Goal: Book appointment/travel/reservation

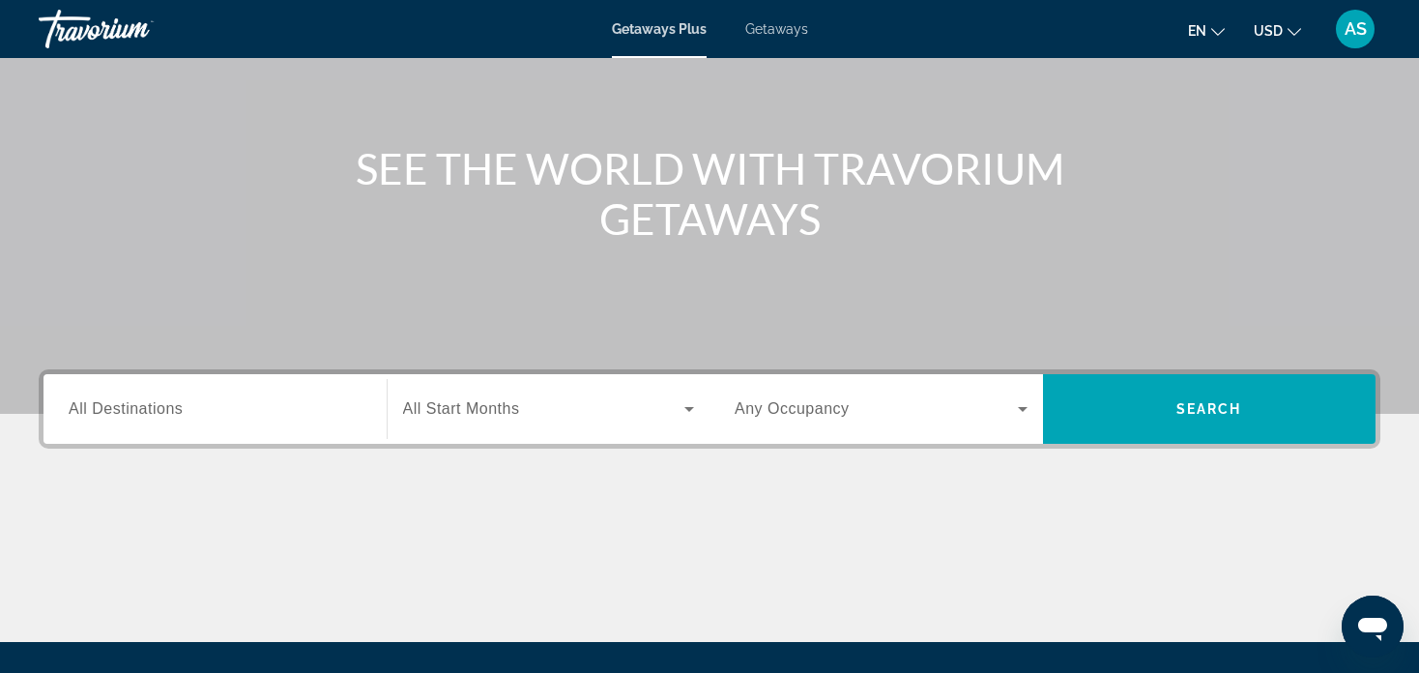
scroll to position [141, 0]
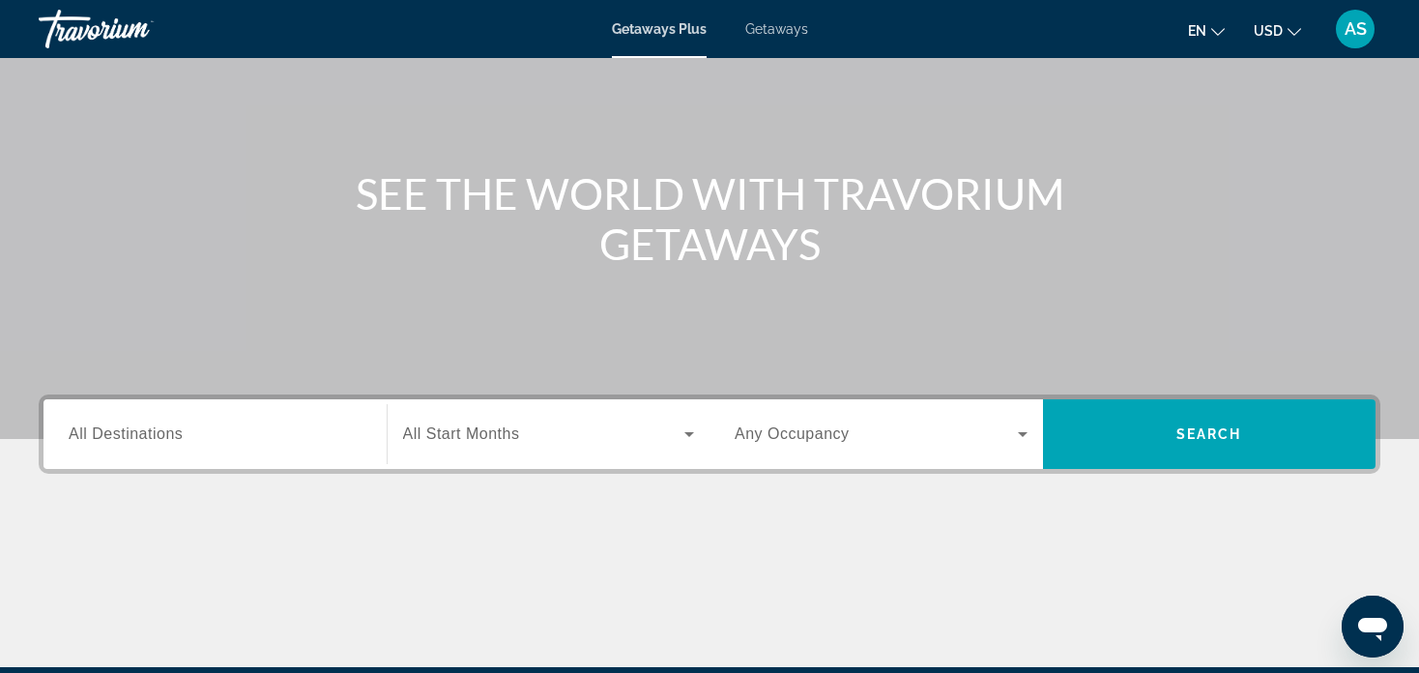
click at [173, 446] on div "Search widget" at bounding box center [215, 434] width 293 height 55
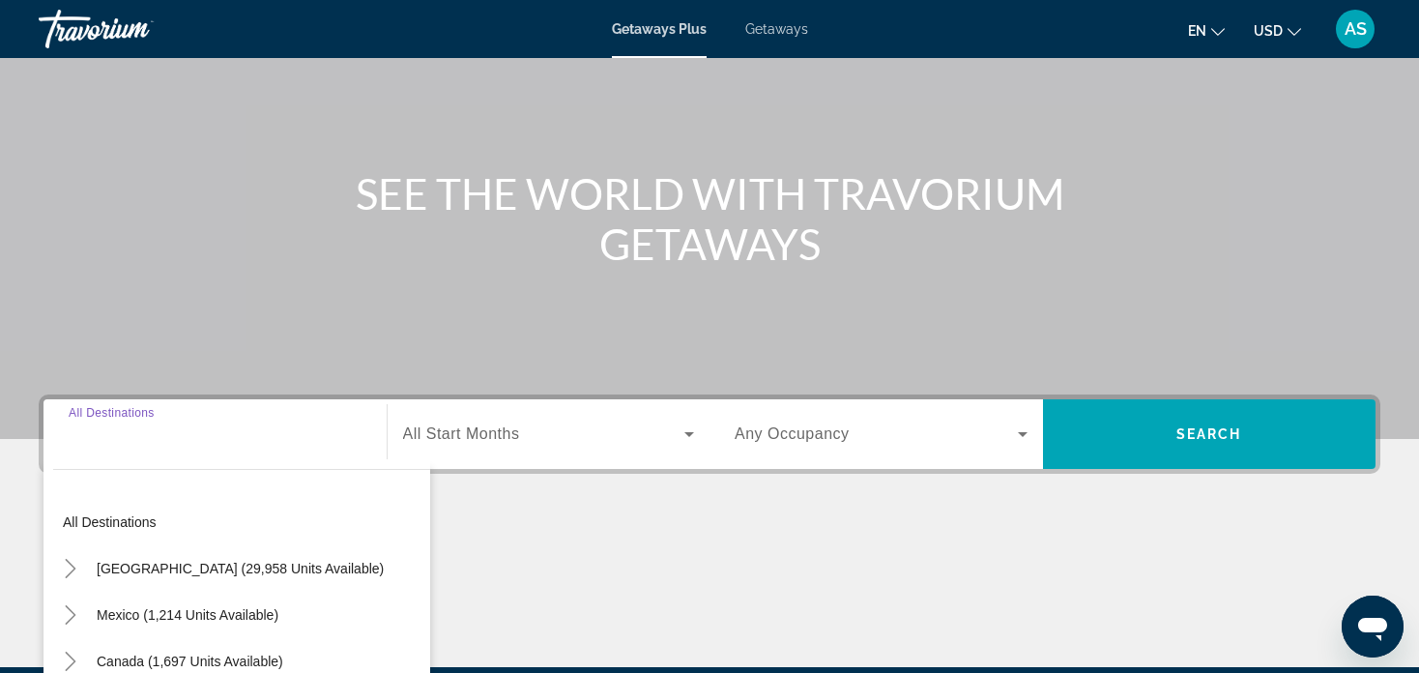
scroll to position [371, 0]
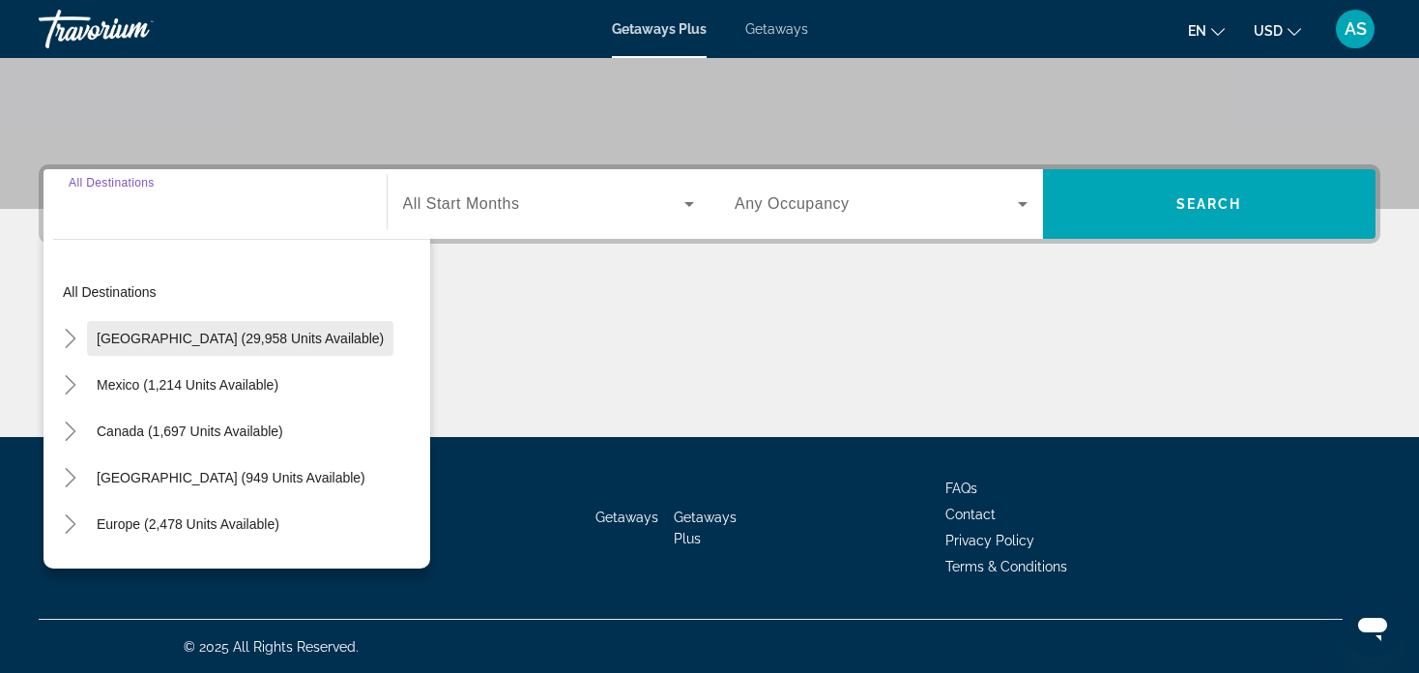
click at [170, 334] on span "[GEOGRAPHIC_DATA] (29,958 units available)" at bounding box center [240, 338] width 287 height 15
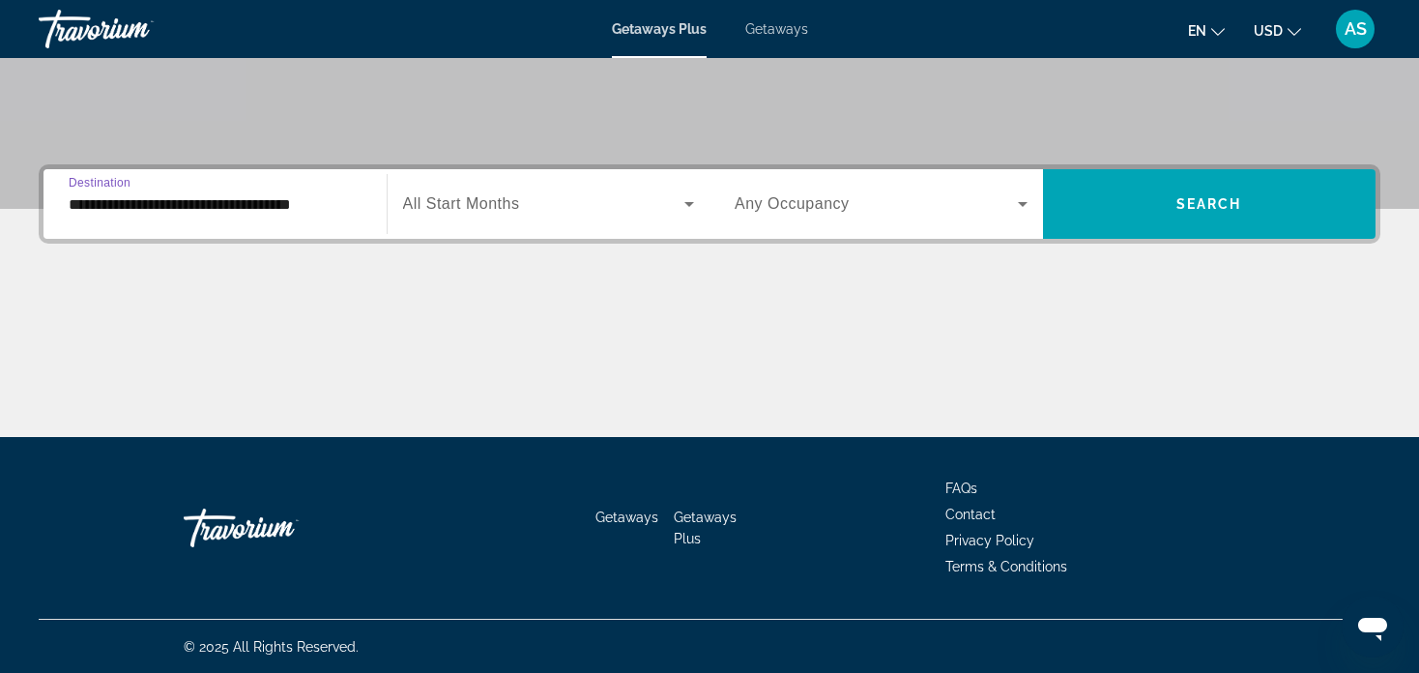
click at [144, 205] on input "**********" at bounding box center [215, 204] width 293 height 23
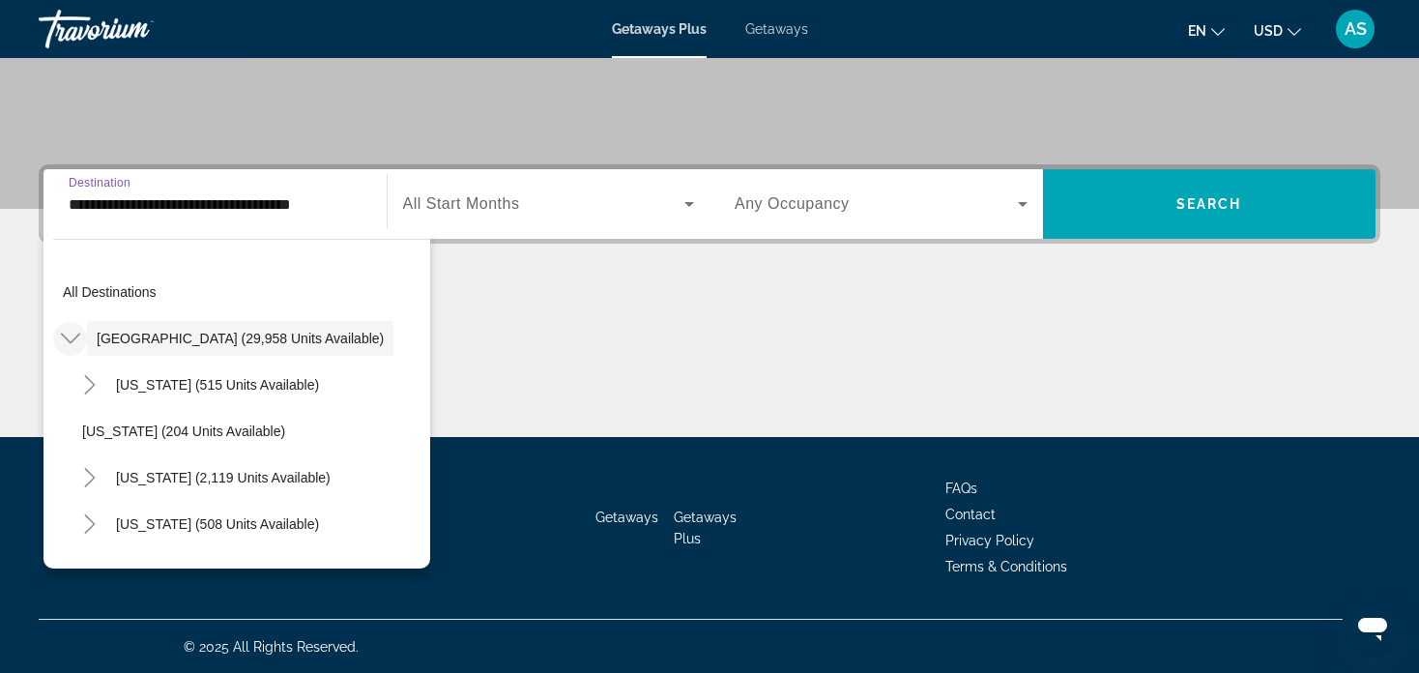
click at [71, 341] on icon "Toggle United States (29,958 units available)" at bounding box center [70, 338] width 19 height 19
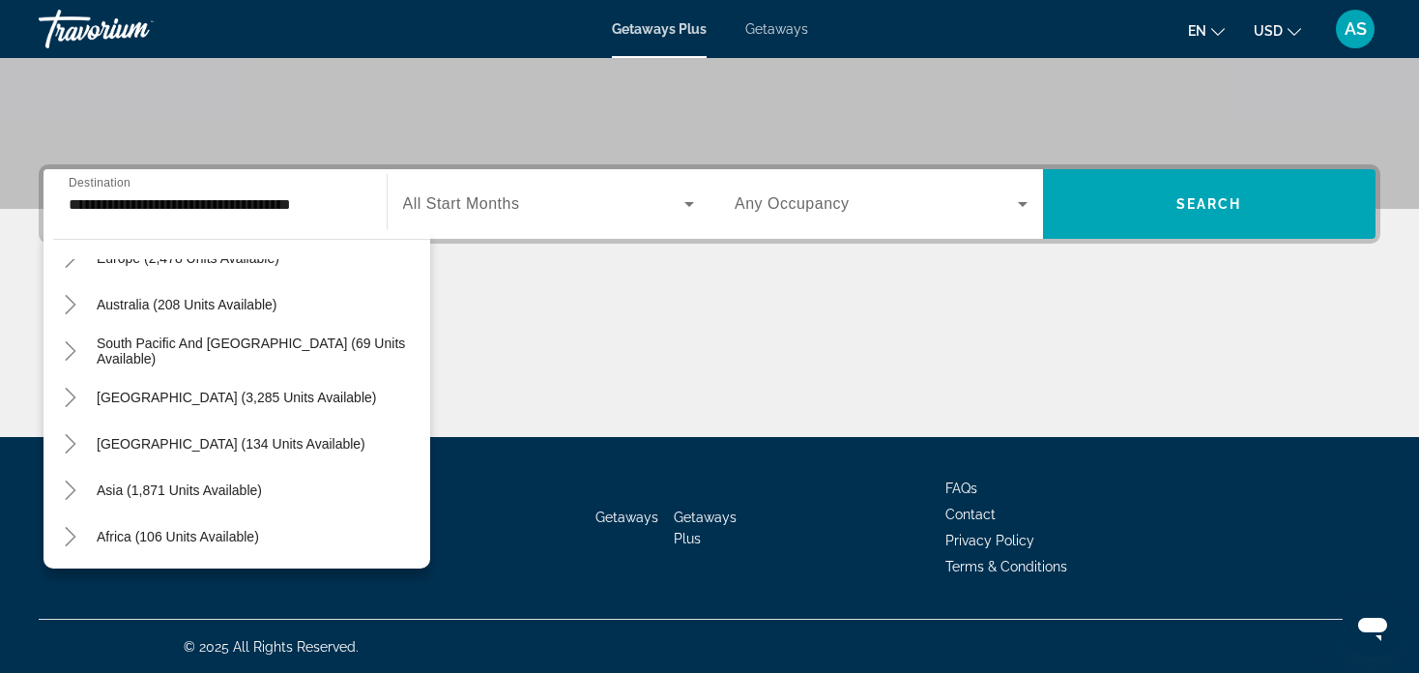
scroll to position [313, 0]
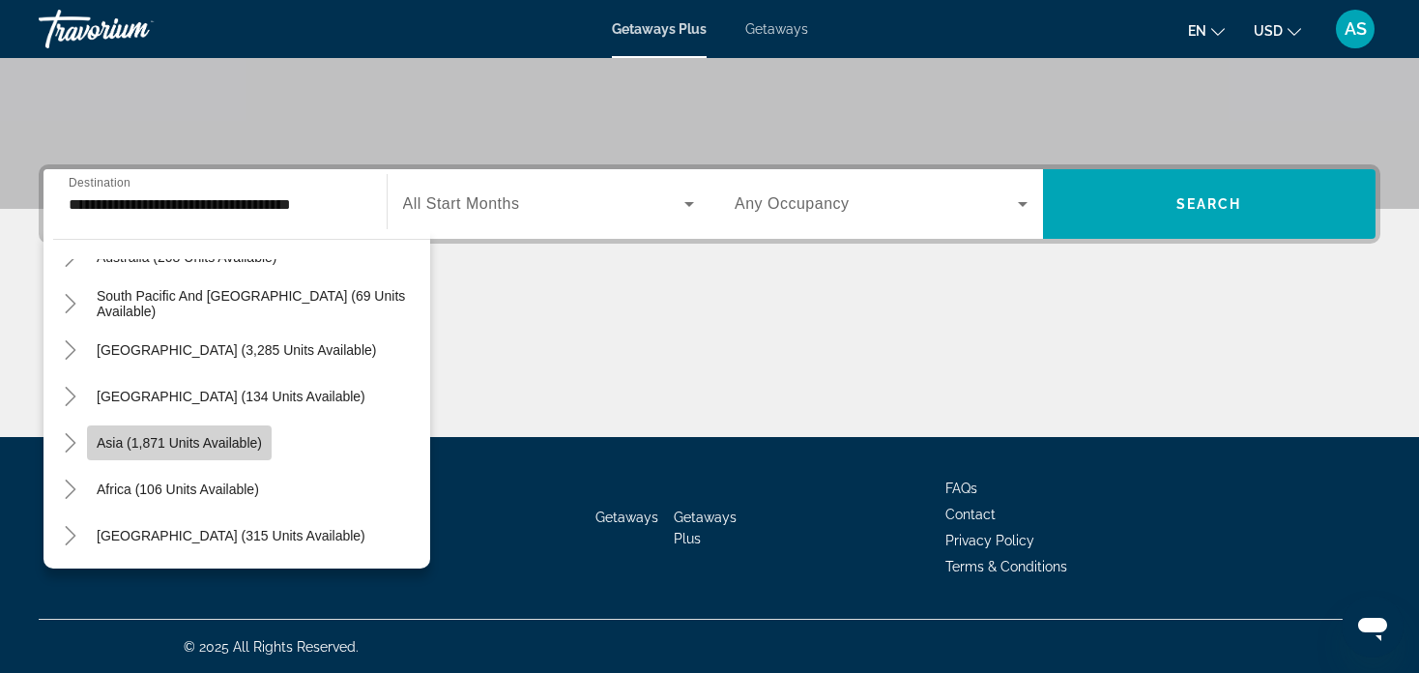
click at [150, 437] on span "Asia (1,871 units available)" at bounding box center [179, 442] width 165 height 15
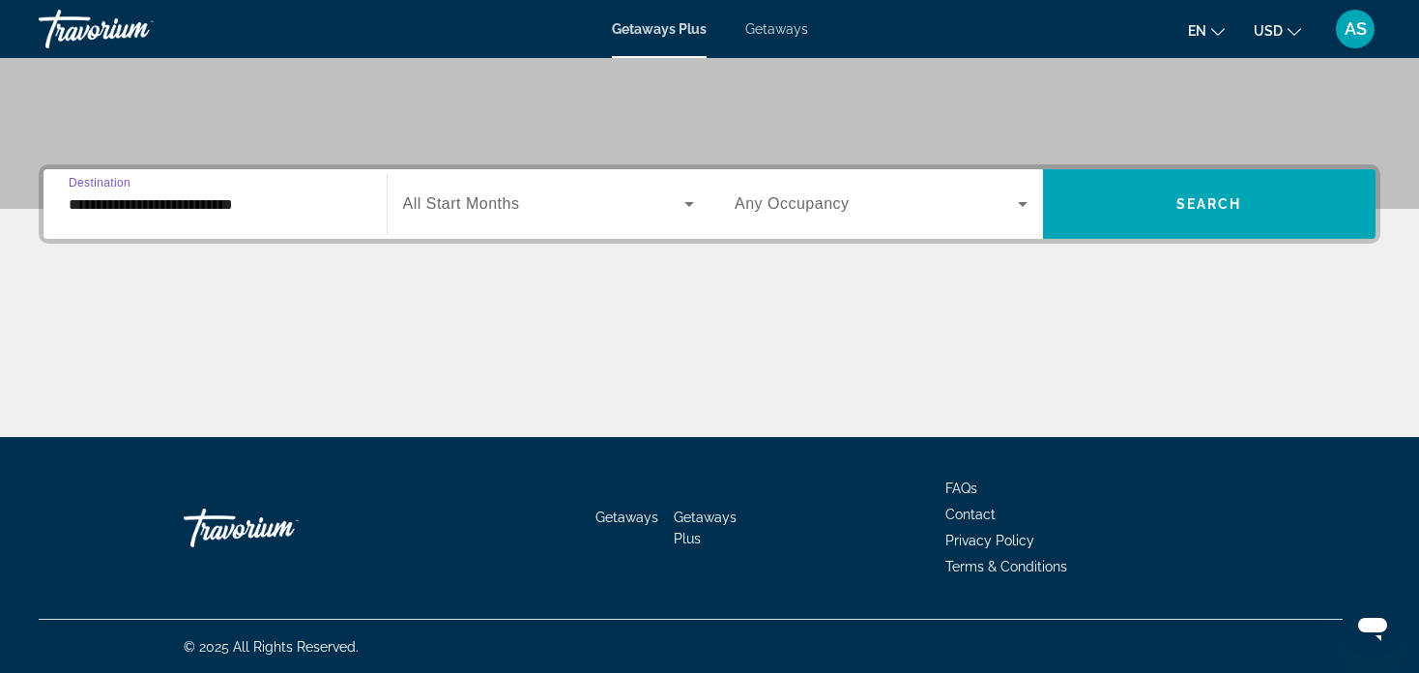
click at [81, 211] on input "**********" at bounding box center [215, 204] width 293 height 23
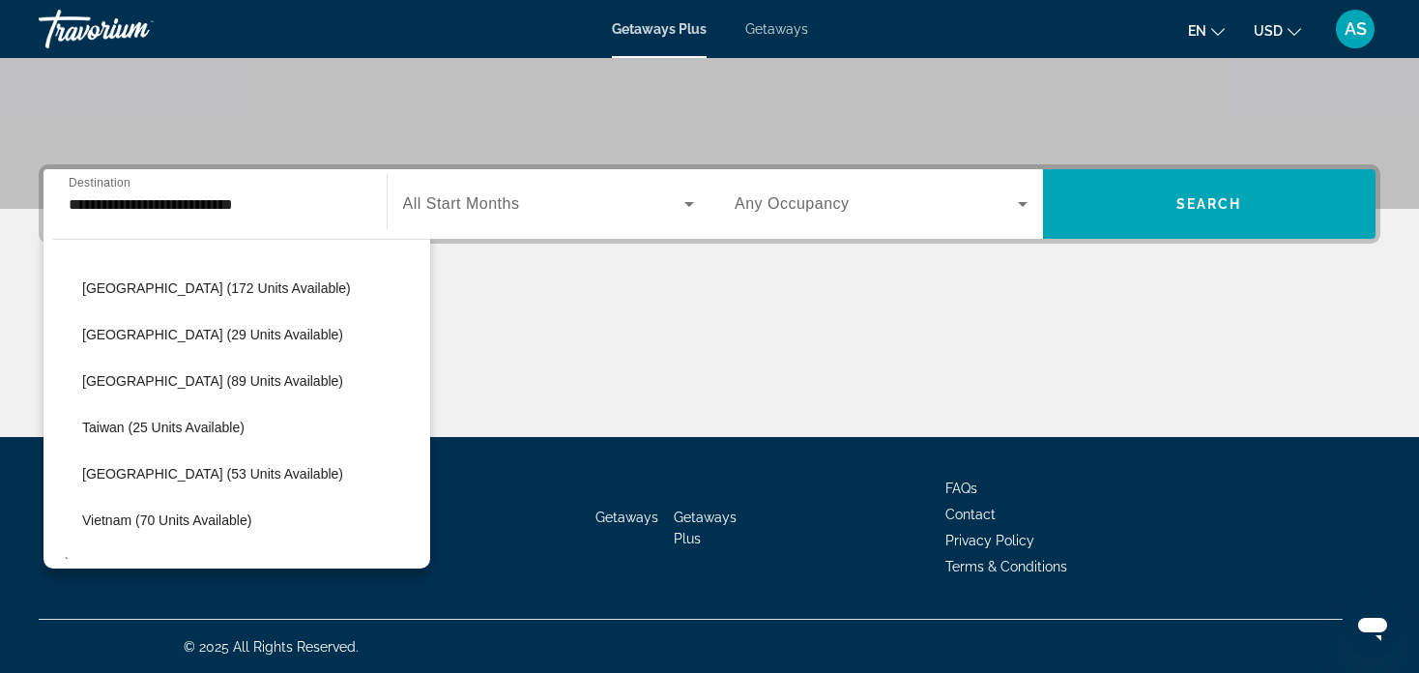
scroll to position [736, 0]
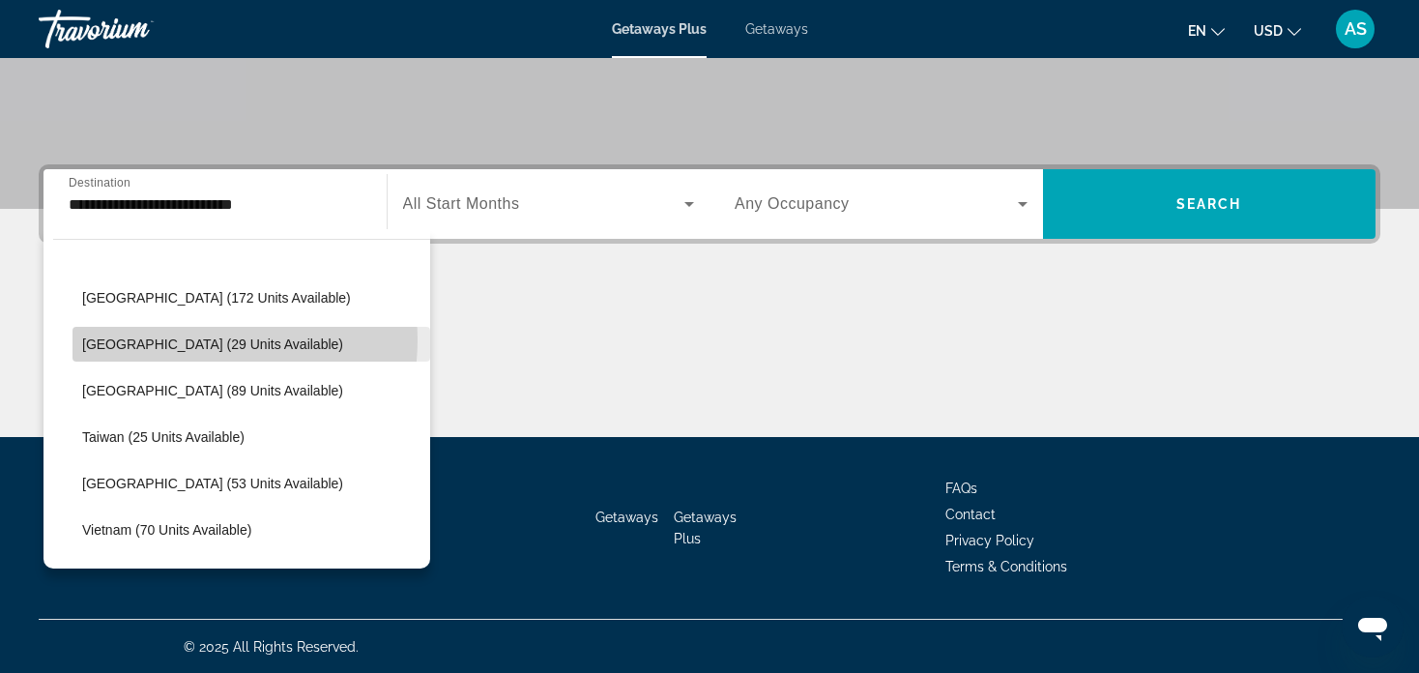
click at [188, 338] on span "[GEOGRAPHIC_DATA] (29 units available)" at bounding box center [212, 343] width 261 height 15
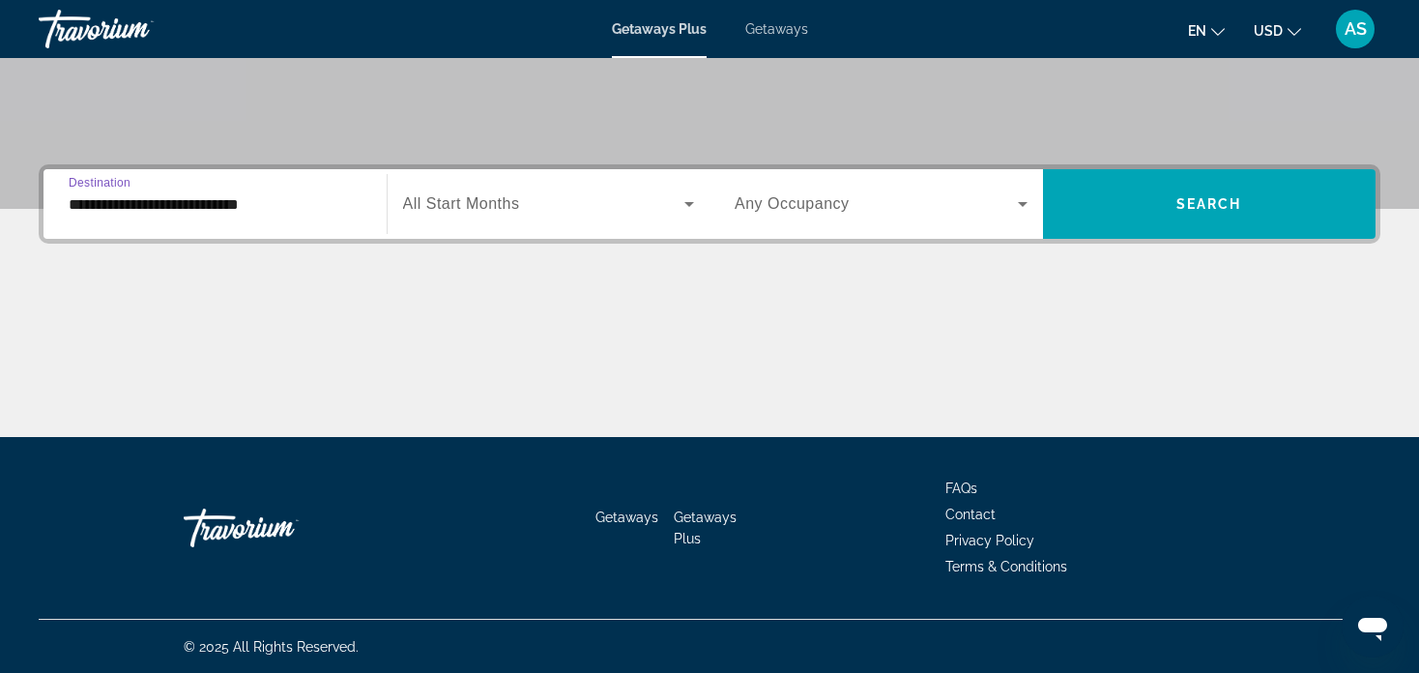
click at [214, 206] on input "**********" at bounding box center [215, 204] width 293 height 23
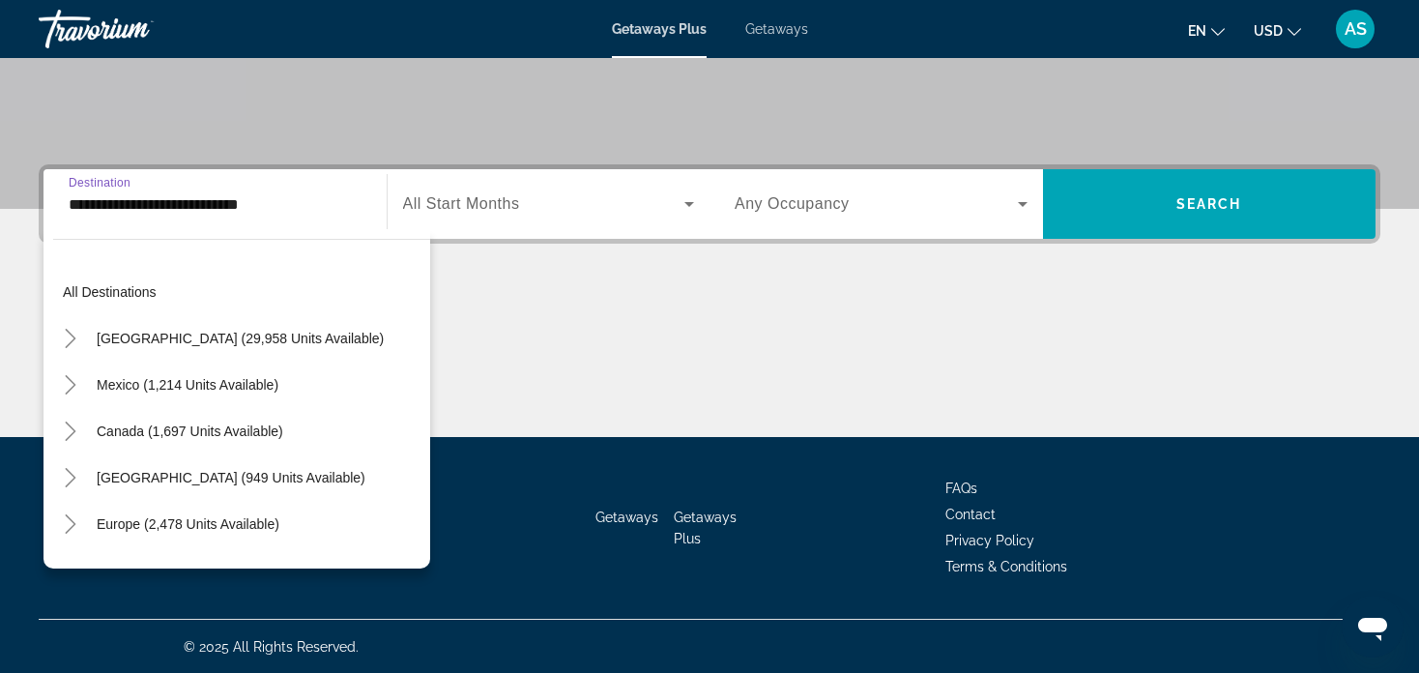
scroll to position [672, 0]
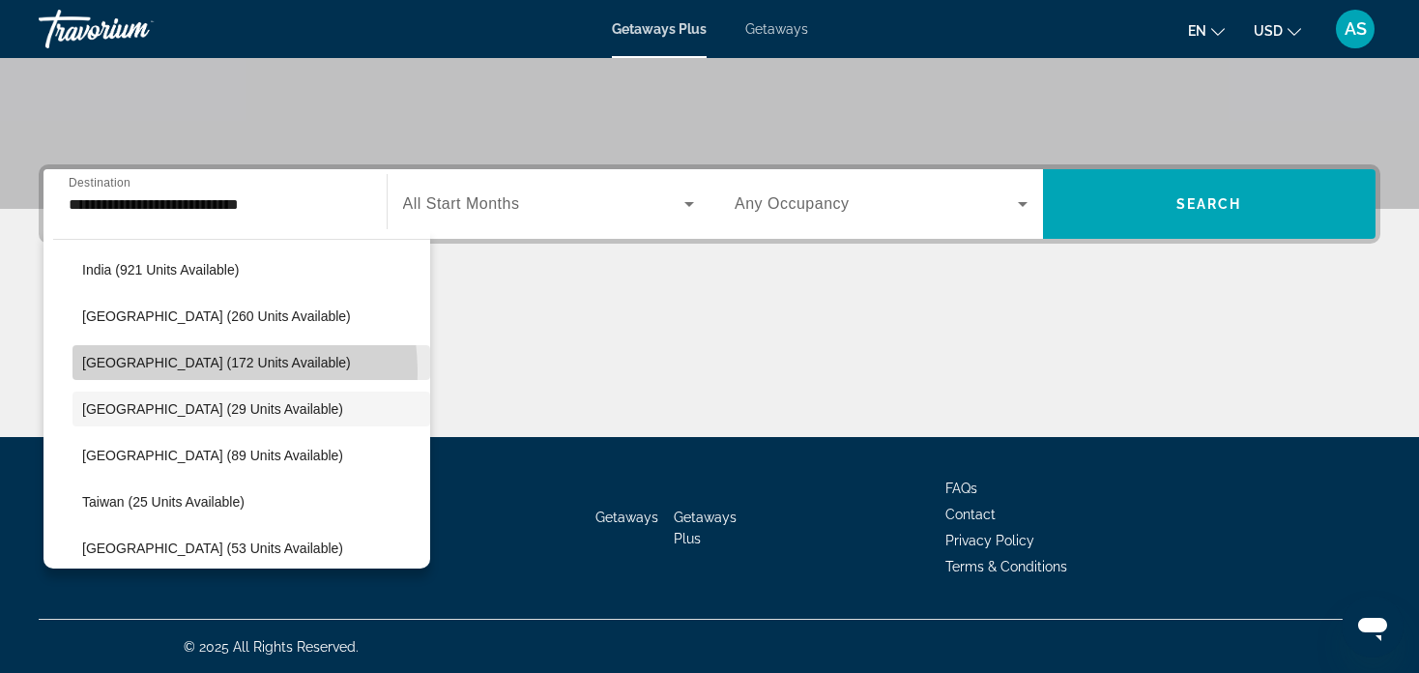
click at [163, 372] on span "Search widget" at bounding box center [251, 362] width 358 height 46
type input "**********"
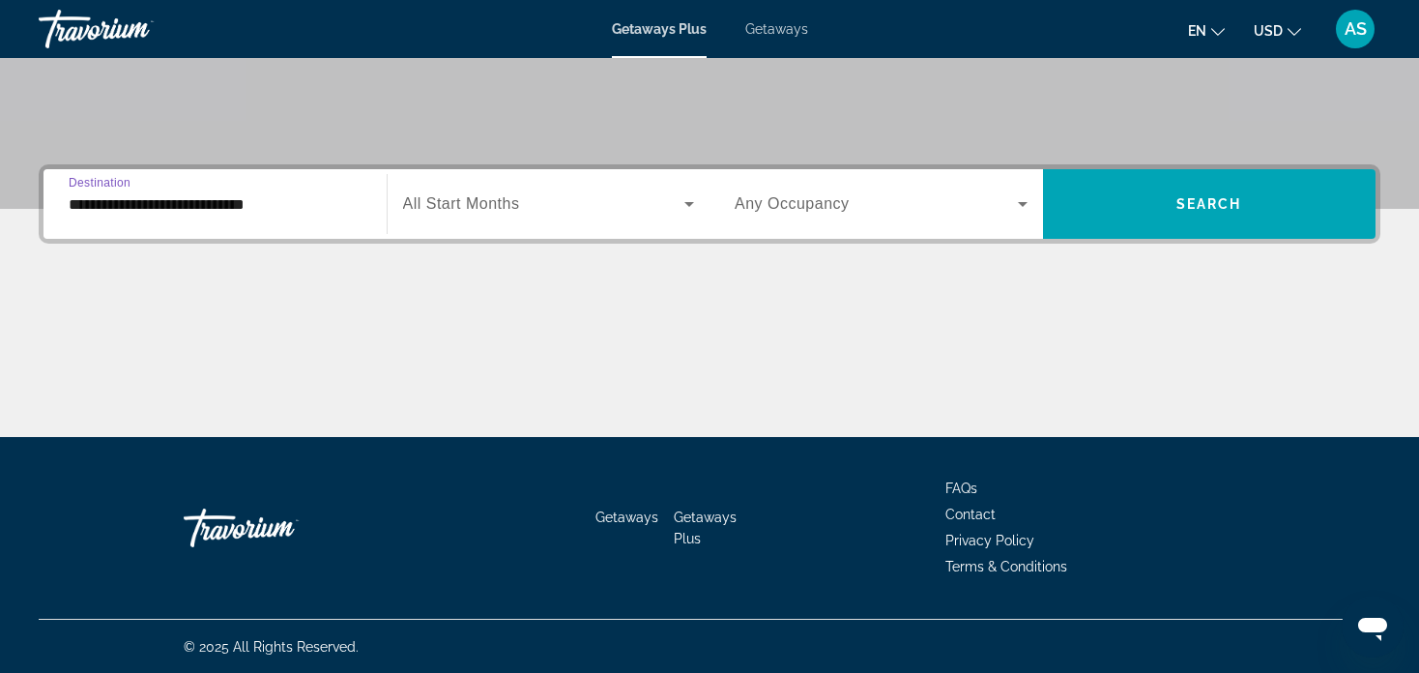
click at [757, 214] on span "Search widget" at bounding box center [875, 203] width 283 height 23
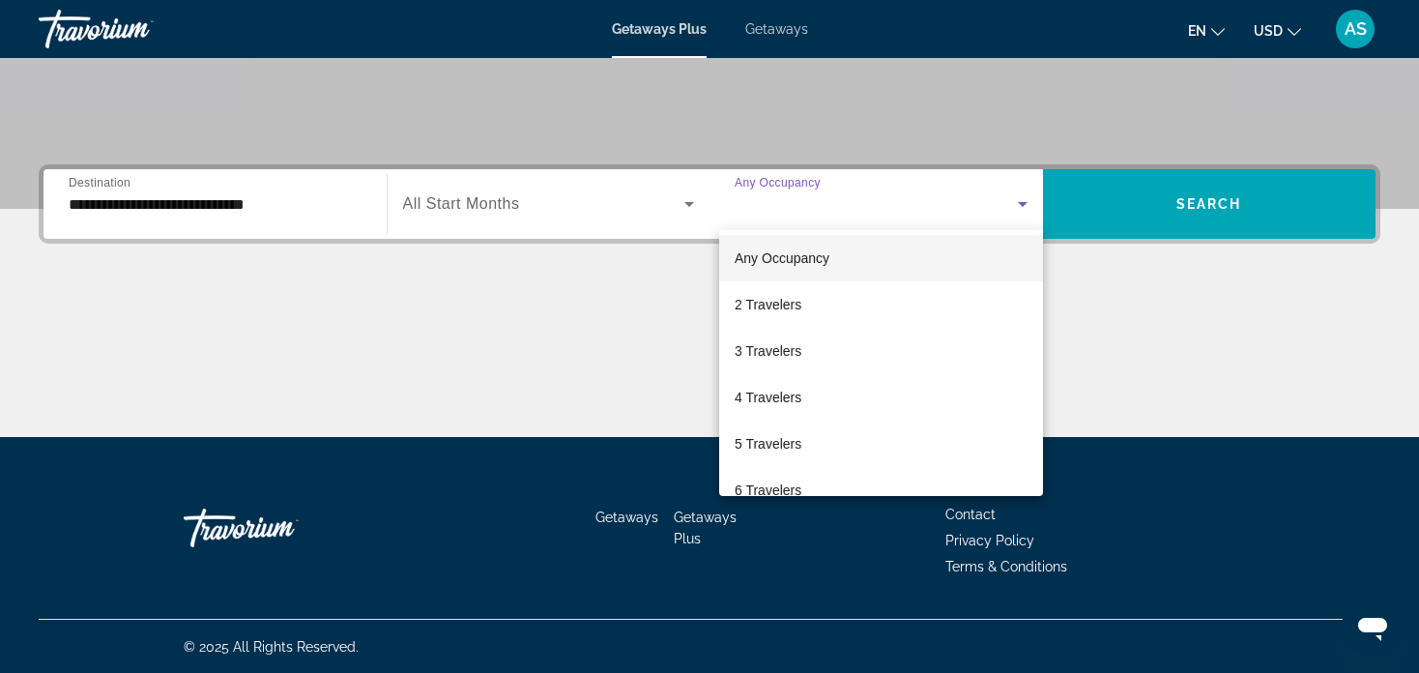
scroll to position [1, 0]
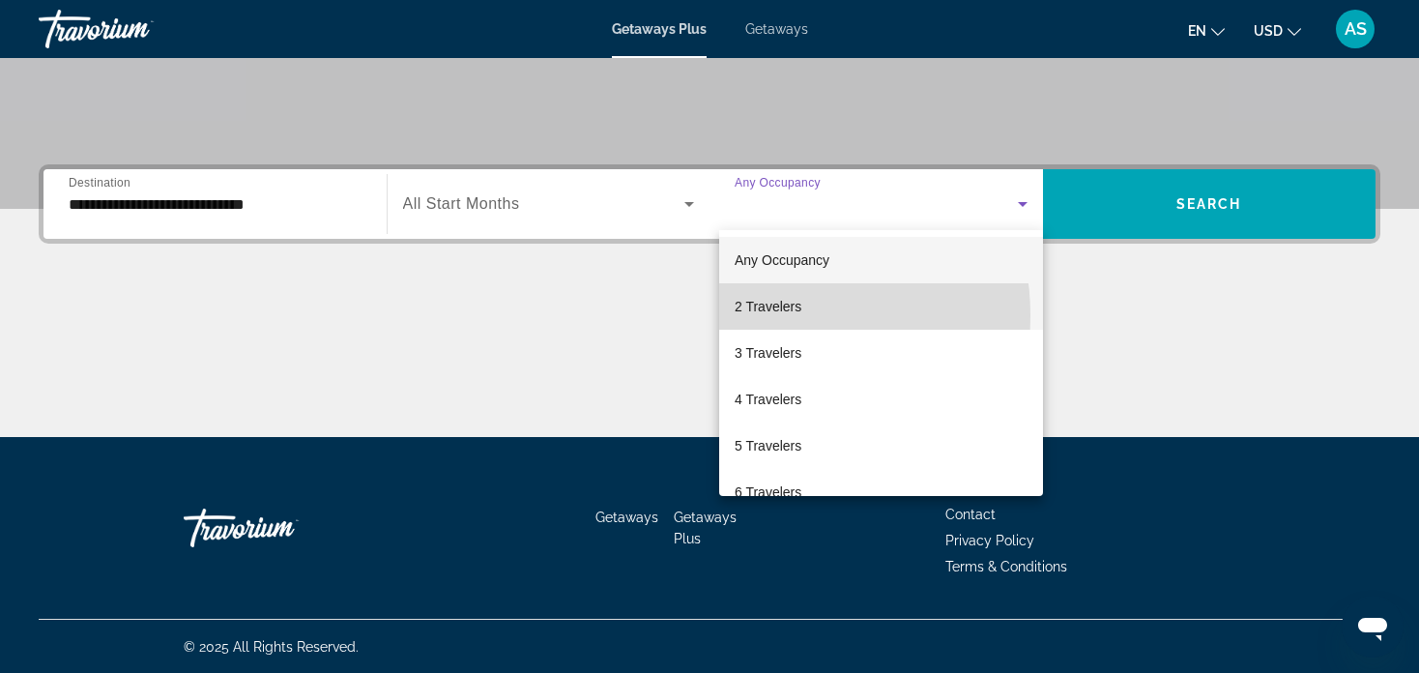
click at [761, 315] on span "2 Travelers" at bounding box center [767, 306] width 67 height 23
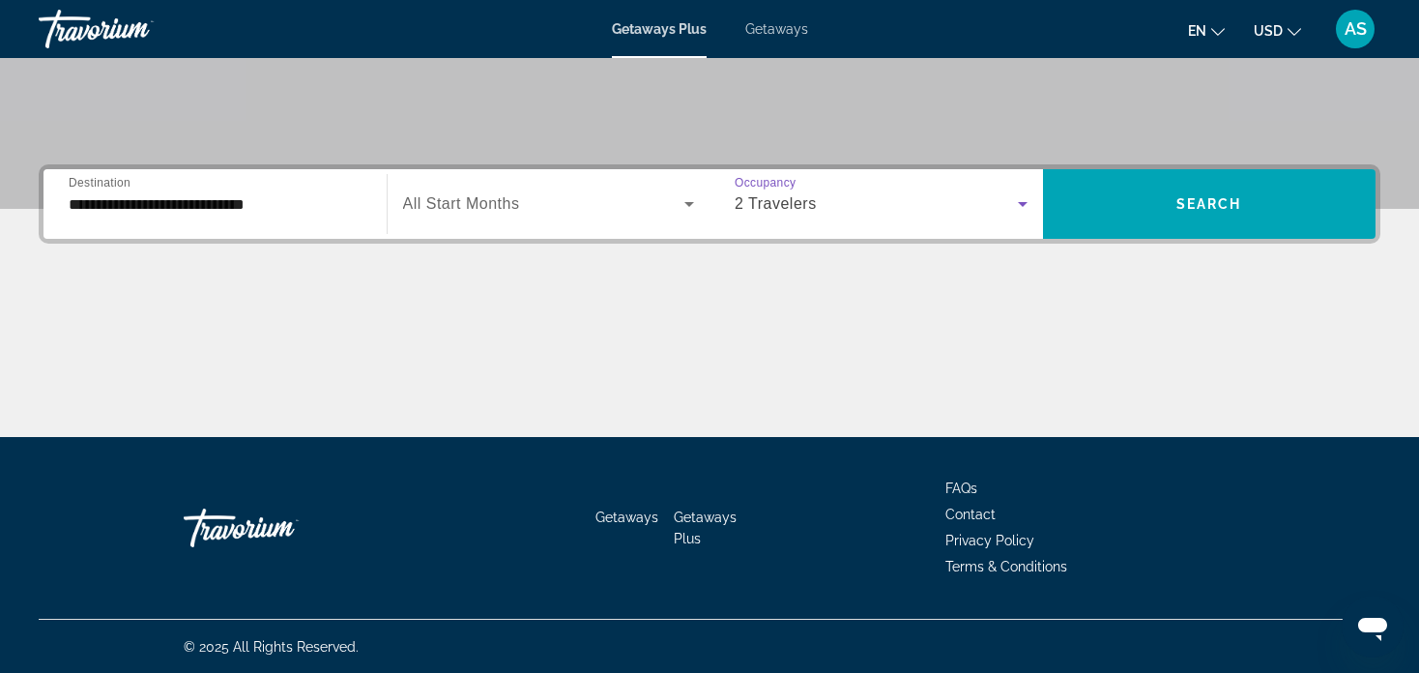
click at [463, 212] on span "Search widget" at bounding box center [544, 203] width 282 height 23
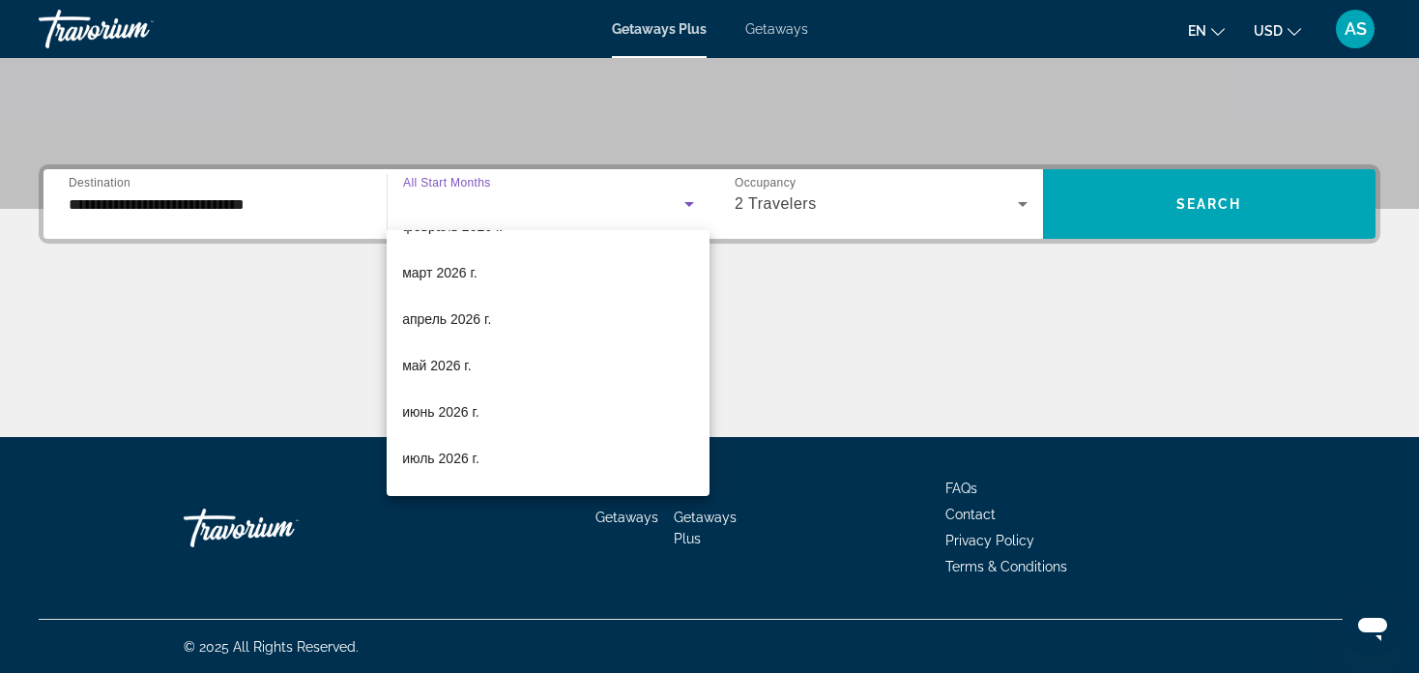
scroll to position [317, 0]
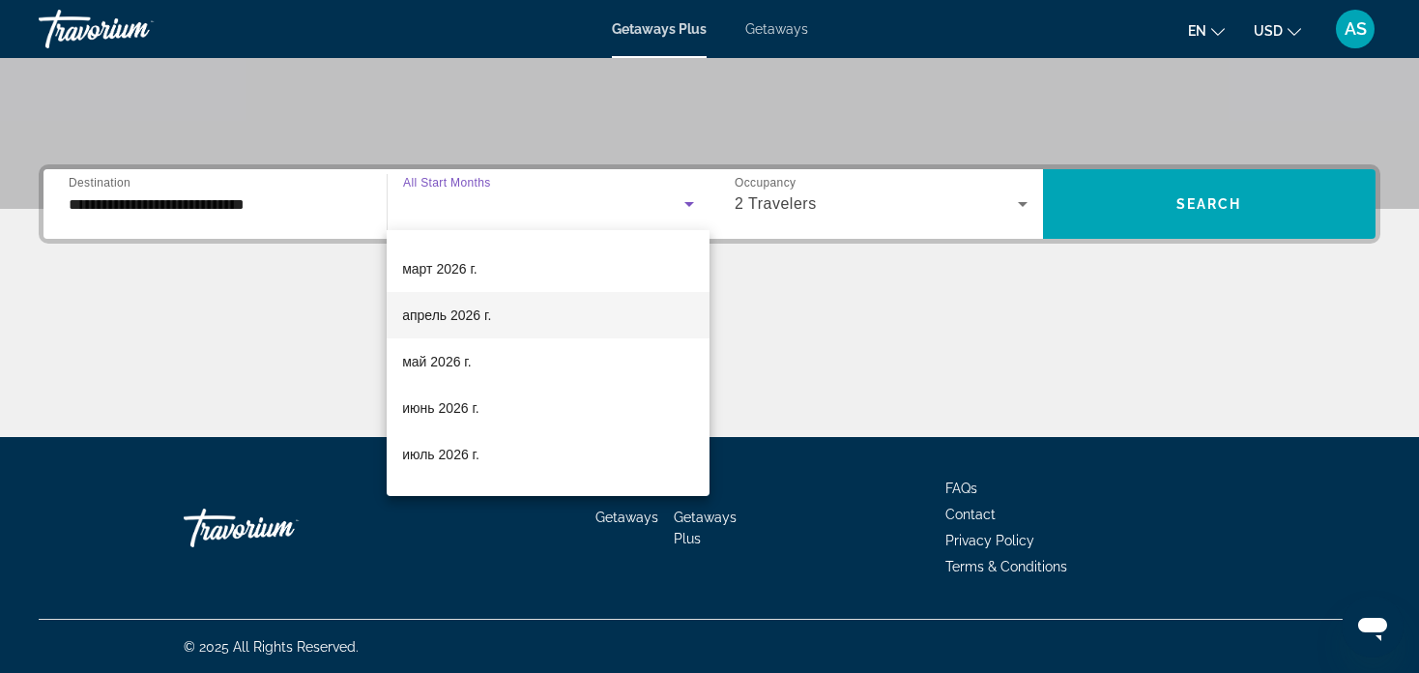
click at [462, 307] on span "апрель 2026 г." at bounding box center [446, 314] width 89 height 23
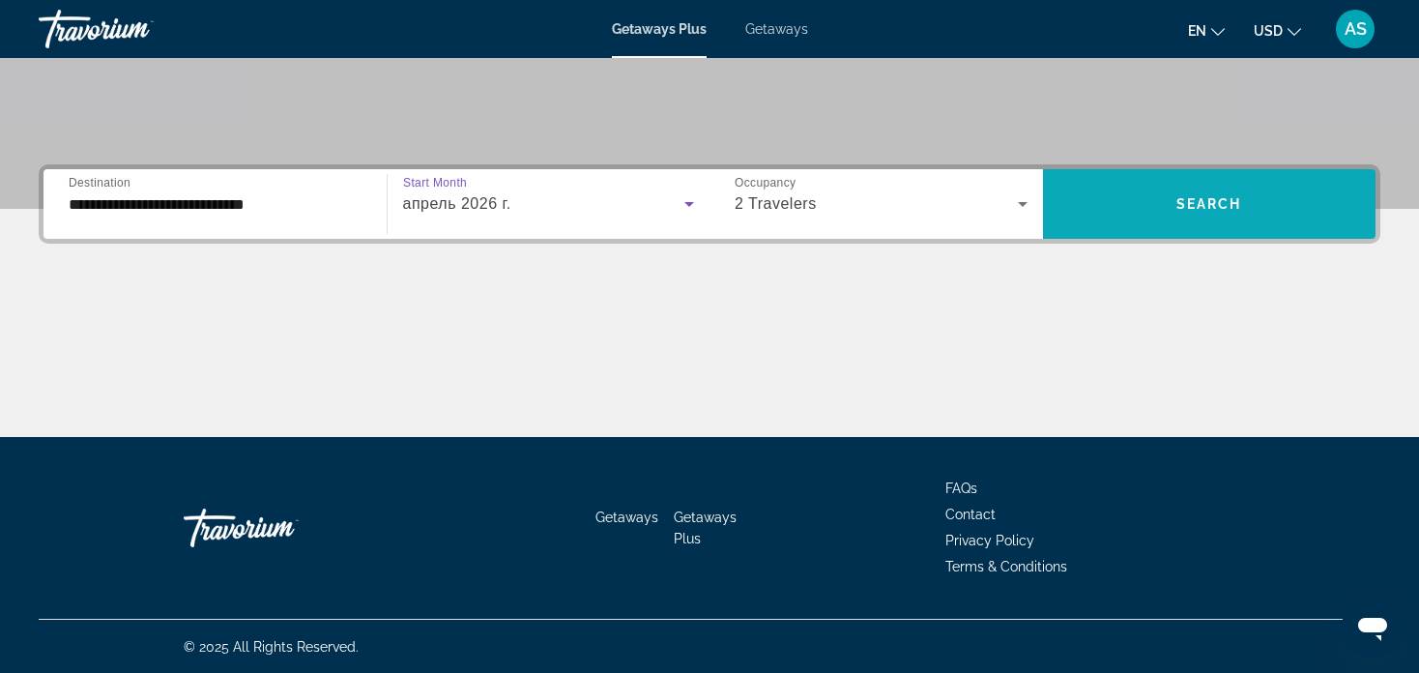
click at [1138, 204] on span "Search widget" at bounding box center [1209, 204] width 333 height 46
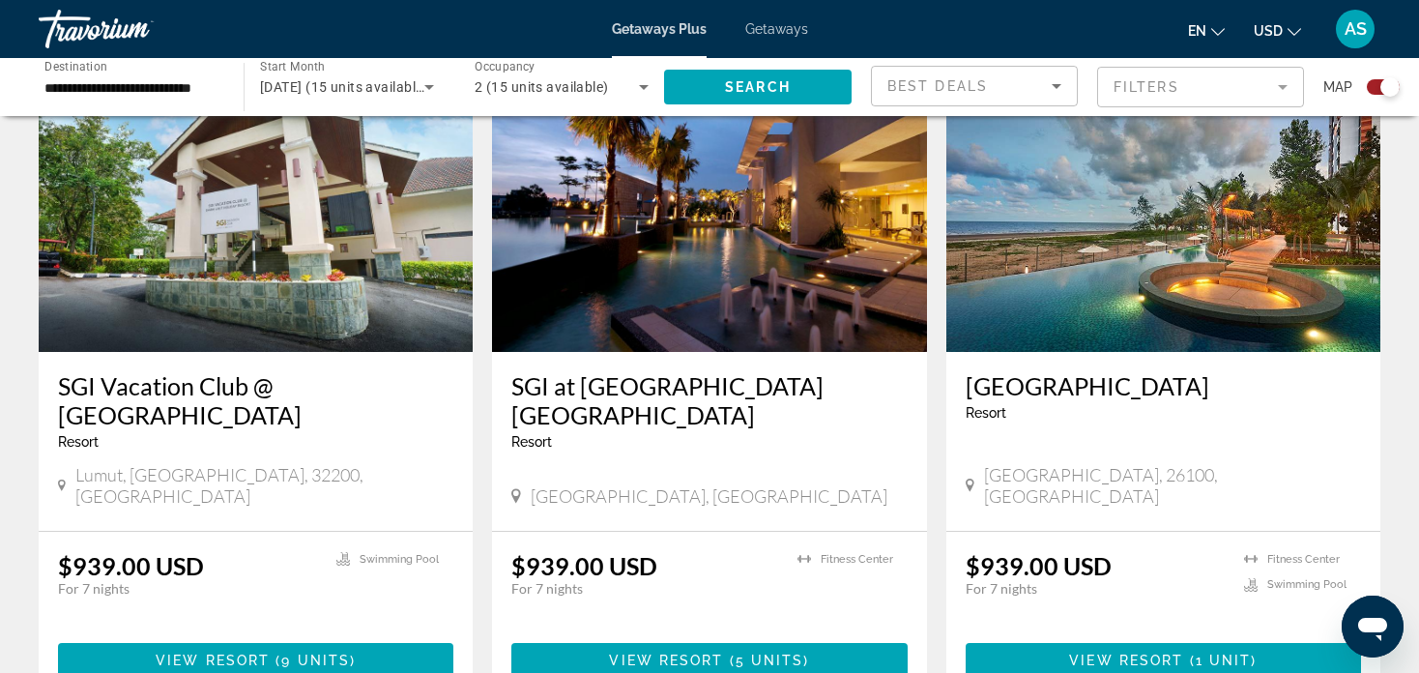
scroll to position [777, 0]
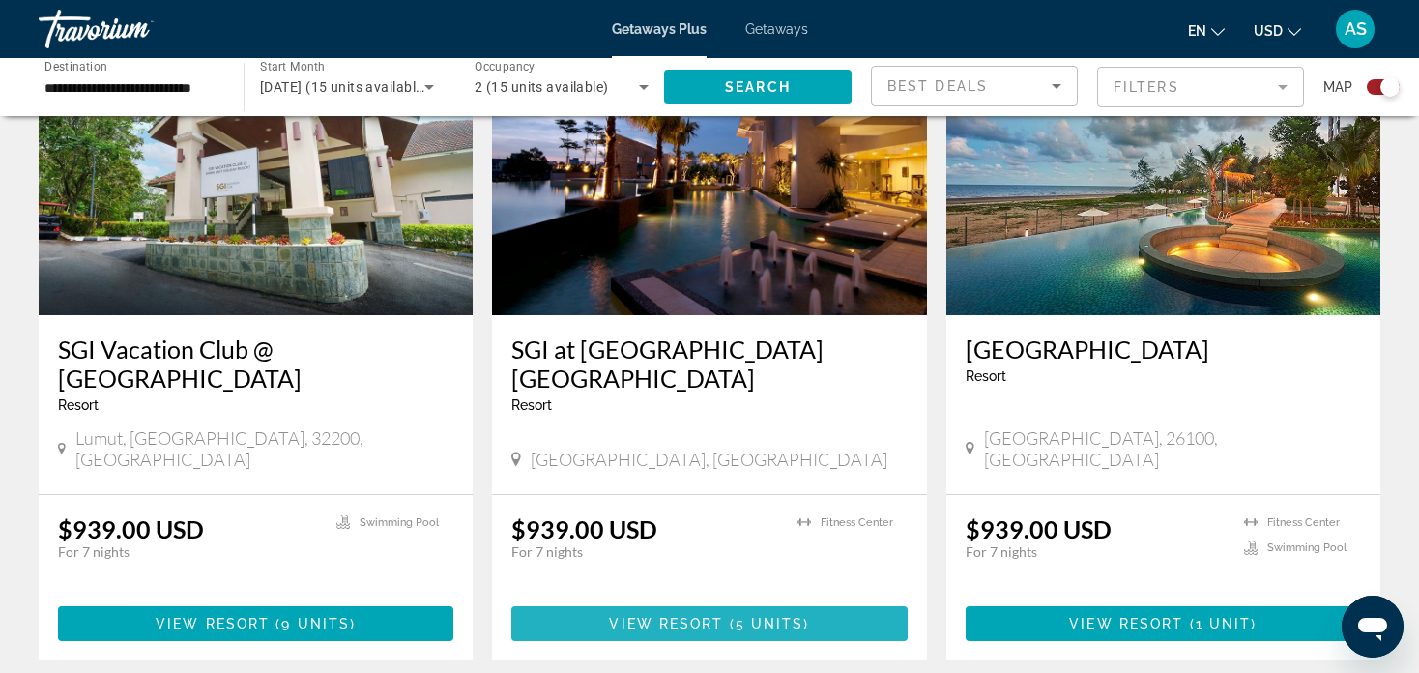
click at [657, 616] on span "View Resort" at bounding box center [666, 623] width 114 height 15
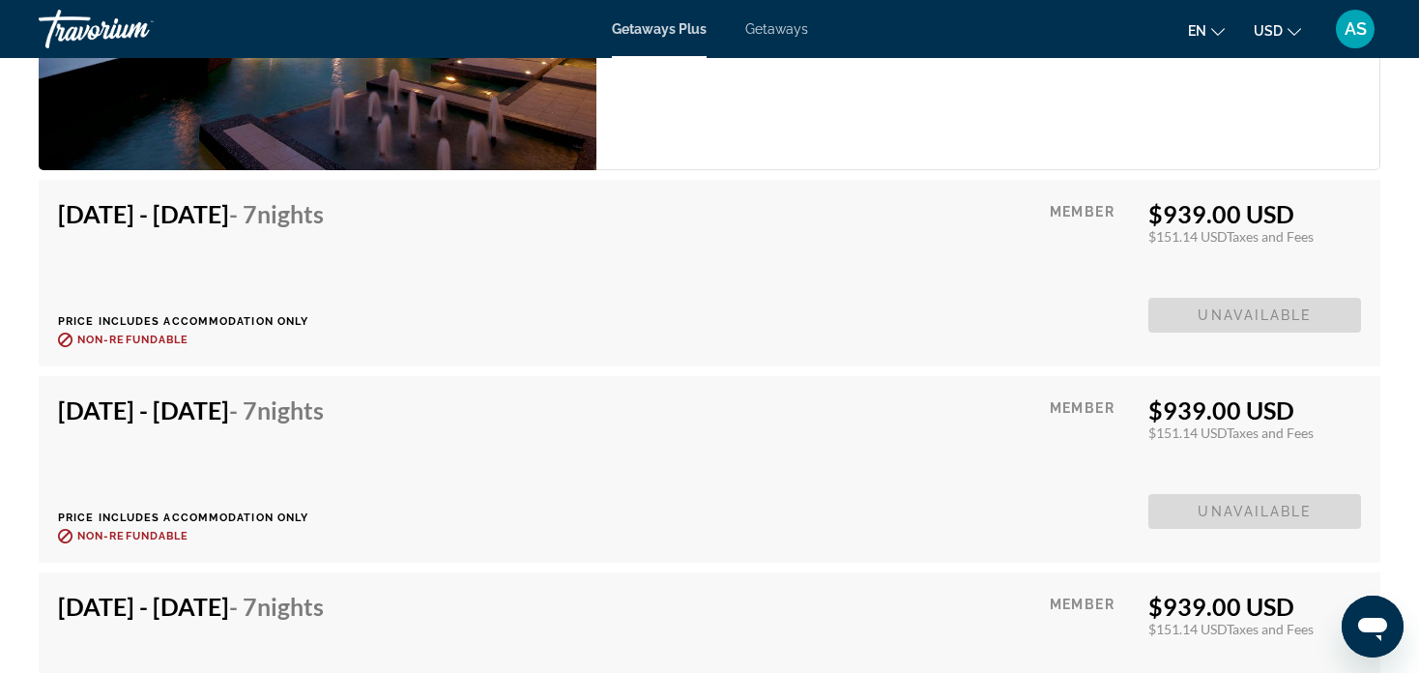
scroll to position [3279, 0]
